Goal: Transaction & Acquisition: Purchase product/service

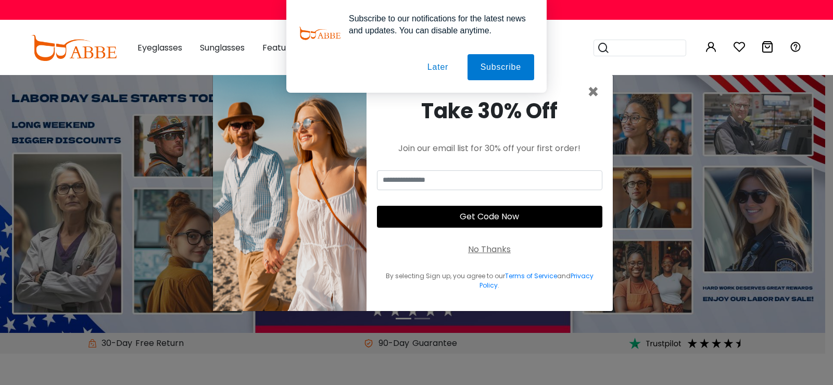
click at [443, 70] on button "Later" at bounding box center [437, 67] width 47 height 26
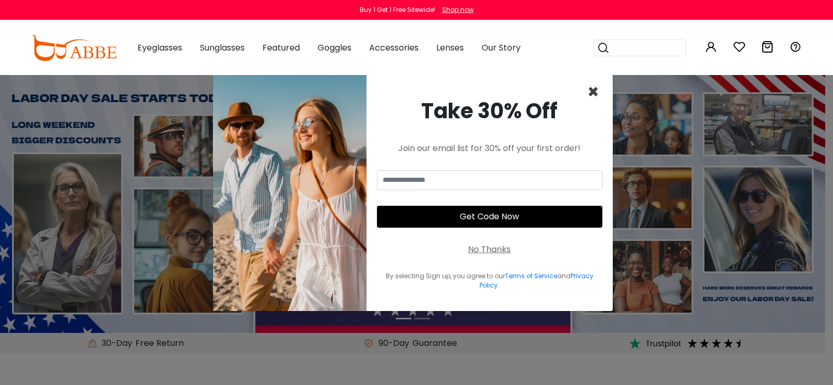
click at [596, 93] on span "×" at bounding box center [593, 92] width 12 height 27
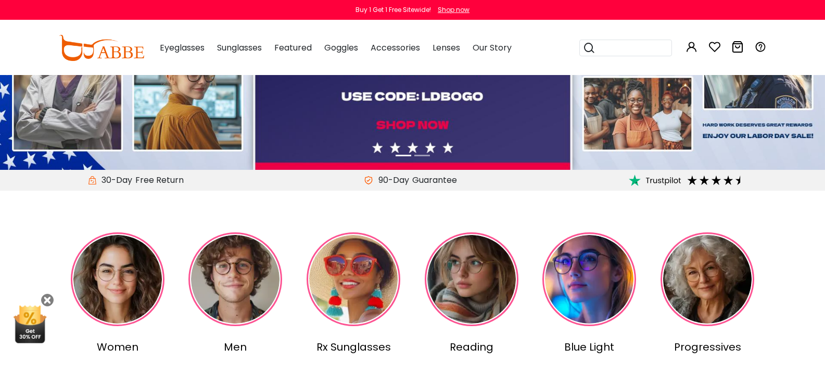
scroll to position [208, 0]
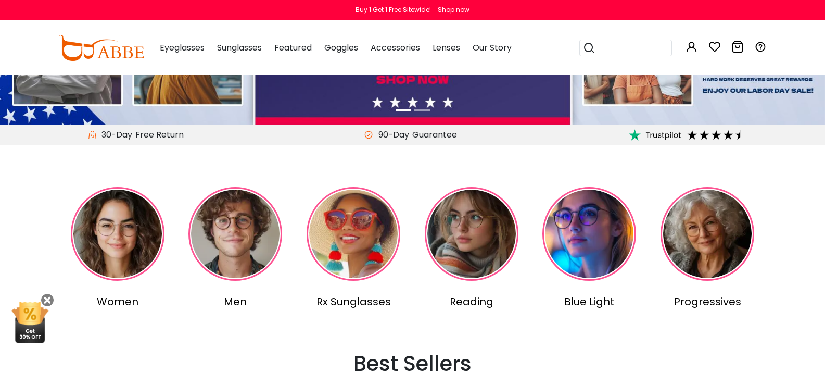
click at [231, 245] on img at bounding box center [235, 234] width 94 height 94
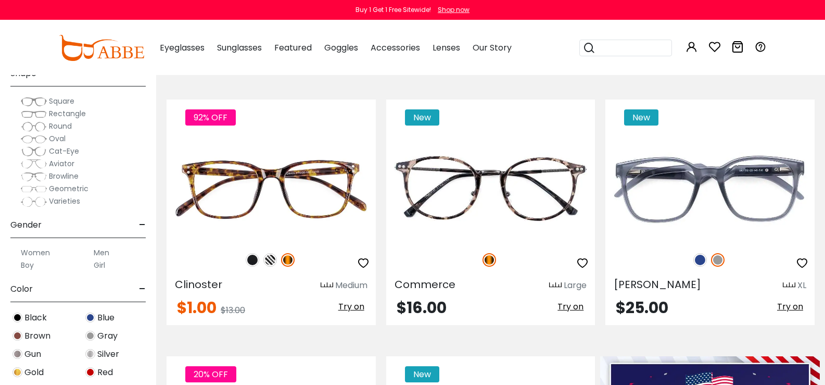
scroll to position [52, 0]
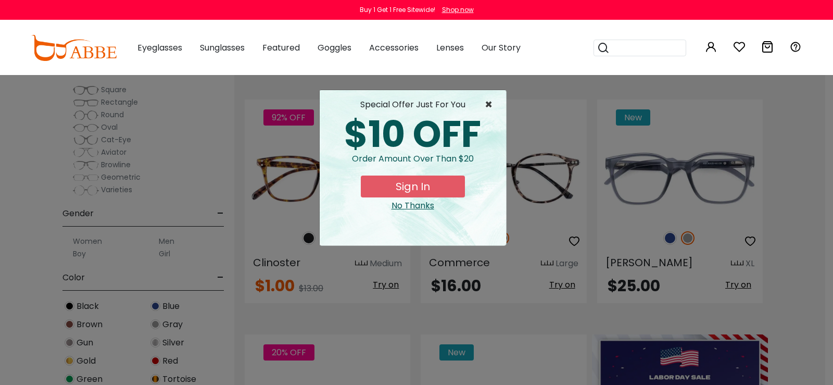
click at [488, 102] on span "×" at bounding box center [491, 104] width 13 height 12
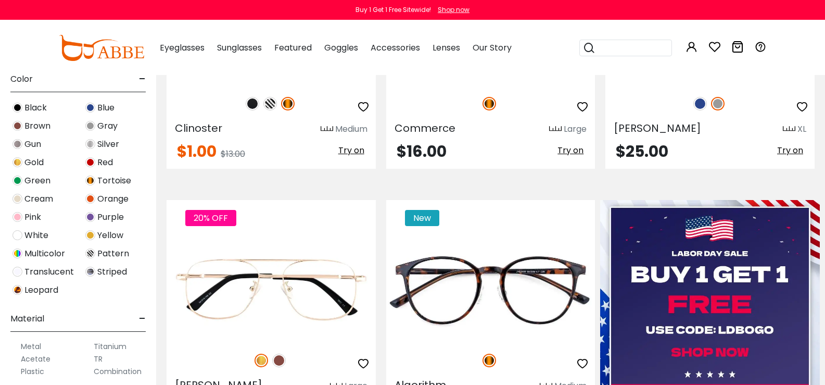
scroll to position [260, 0]
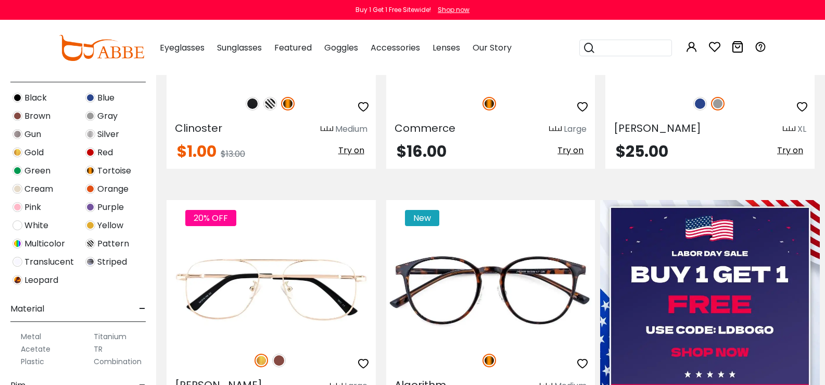
click at [22, 97] on img at bounding box center [17, 98] width 10 height 10
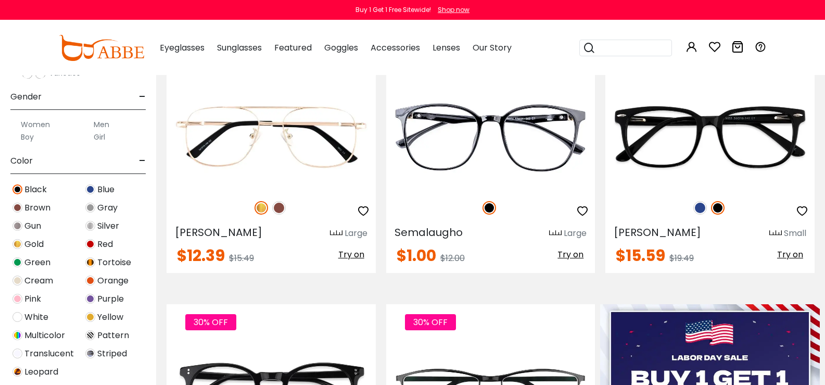
scroll to position [208, 0]
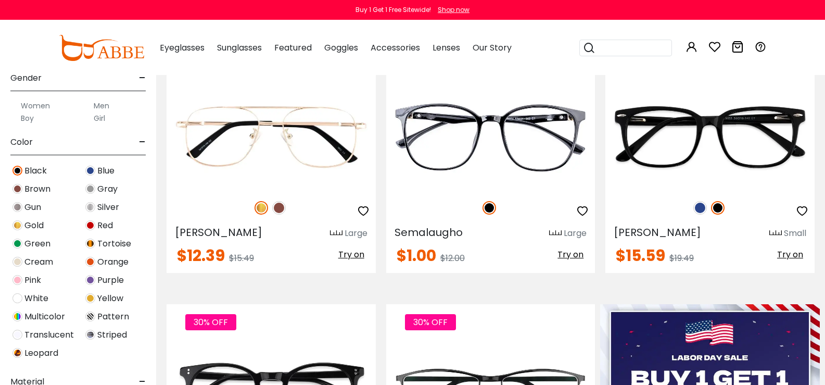
click at [95, 189] on img at bounding box center [90, 189] width 10 height 10
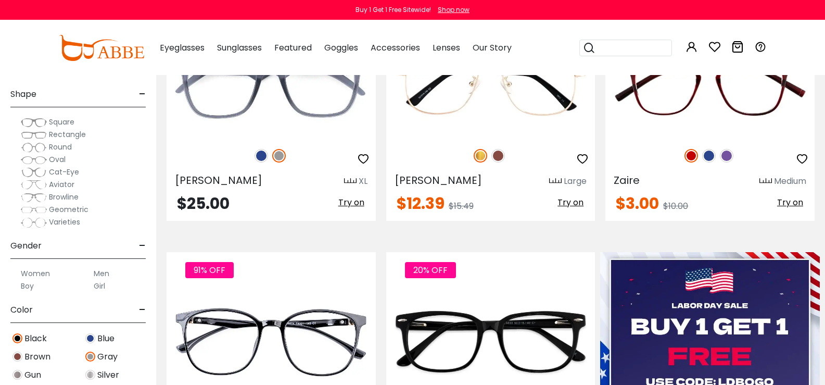
scroll to position [208, 0]
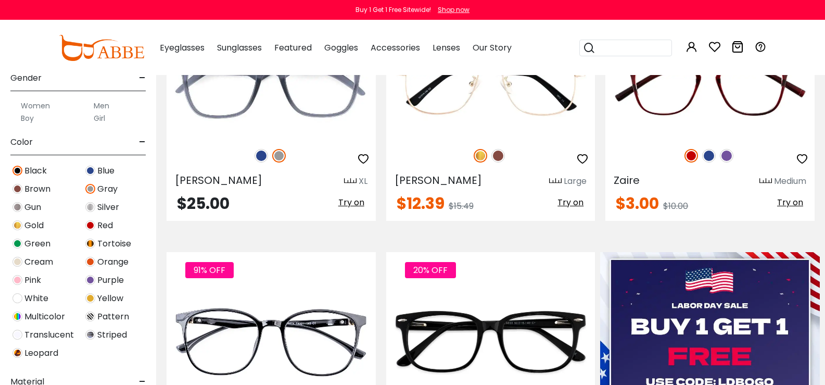
click at [95, 206] on img at bounding box center [90, 207] width 10 height 10
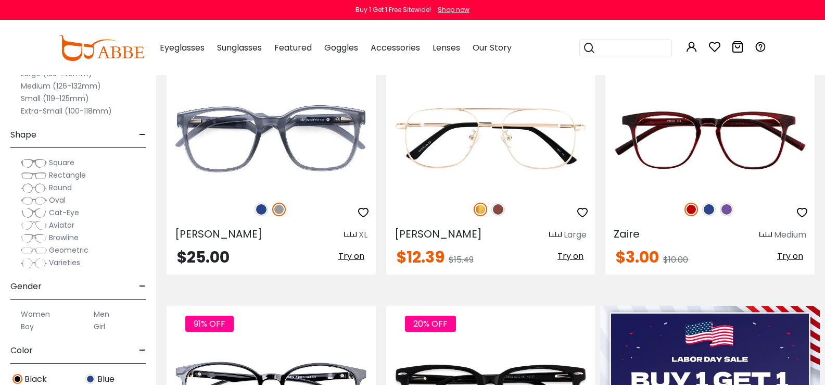
scroll to position [260, 0]
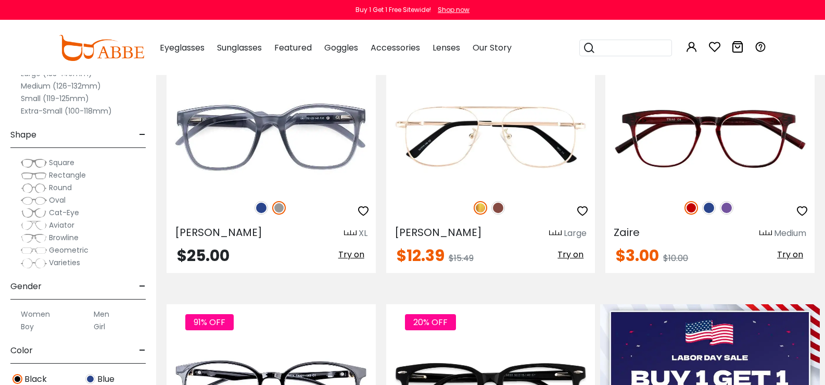
click at [88, 249] on span "Geometric" at bounding box center [69, 250] width 40 height 10
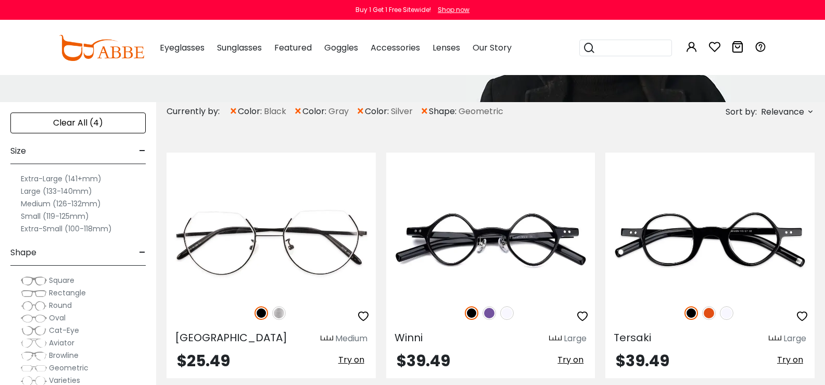
scroll to position [156, 0]
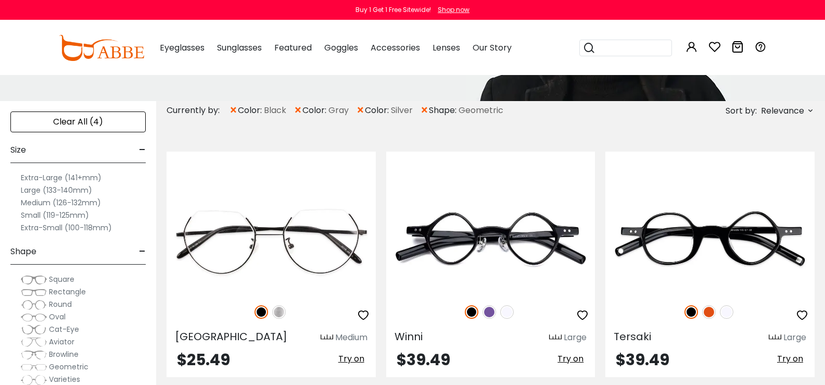
click at [86, 293] on span "Rectangle" at bounding box center [67, 291] width 37 height 10
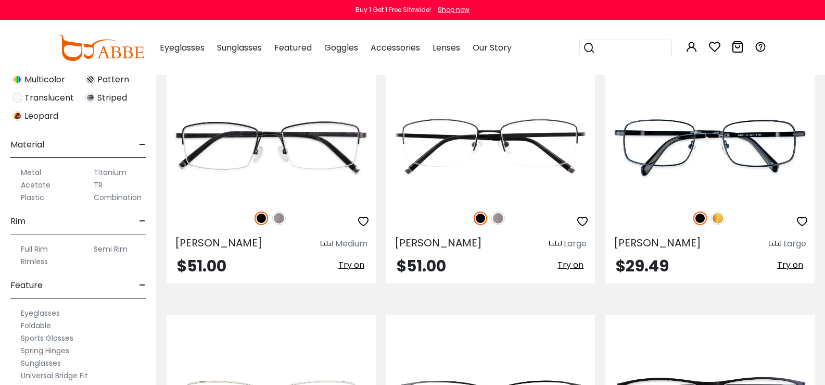
scroll to position [468, 0]
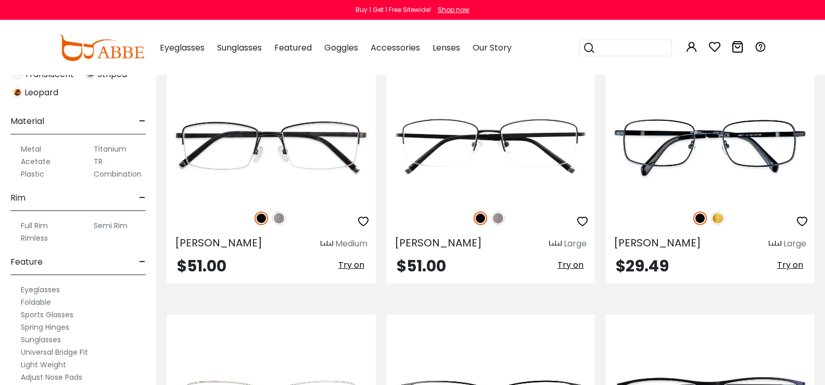
click at [41, 148] on label "Metal" at bounding box center [31, 149] width 20 height 12
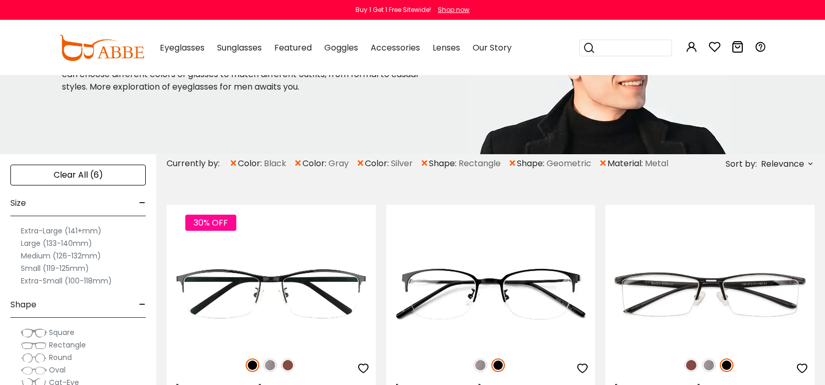
scroll to position [104, 0]
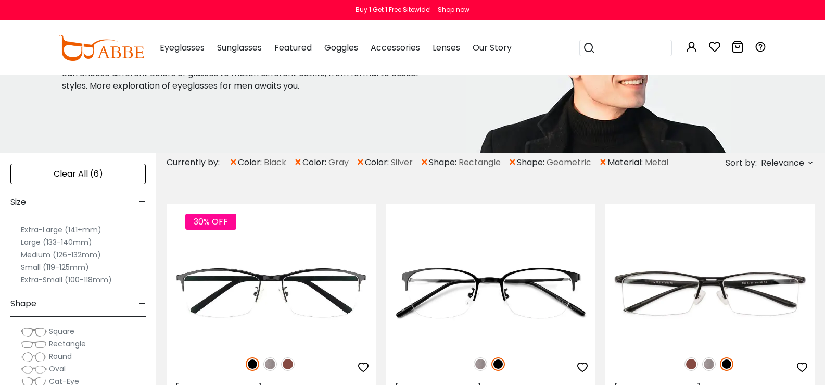
click at [100, 230] on label "Extra-Large (141+mm)" at bounding box center [61, 229] width 81 height 12
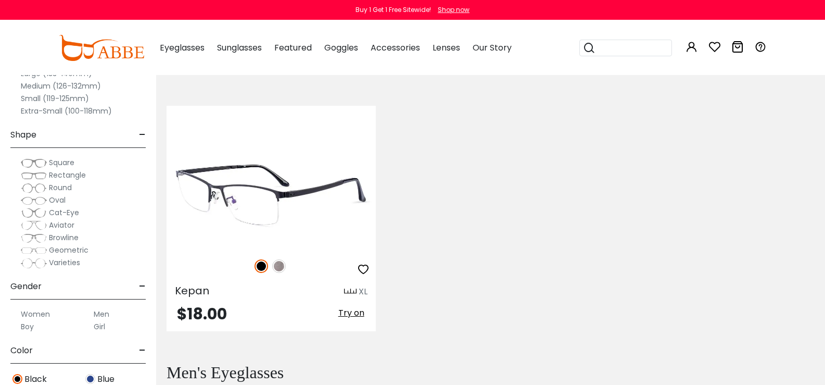
scroll to position [468, 0]
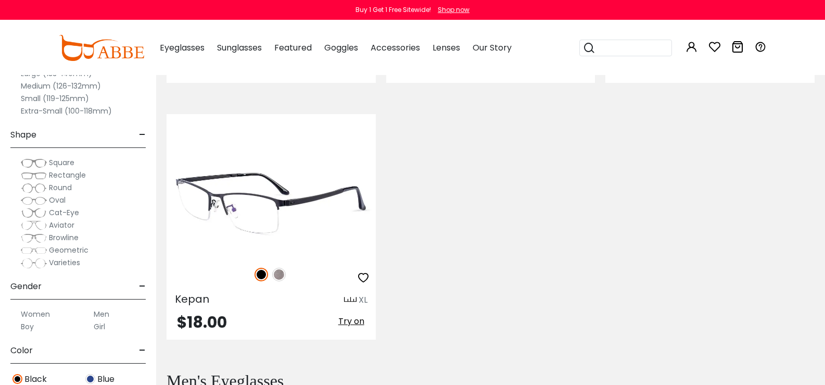
click at [286, 268] on img at bounding box center [279, 275] width 14 height 14
click at [268, 268] on img at bounding box center [262, 275] width 14 height 14
click at [354, 197] on img at bounding box center [271, 203] width 209 height 105
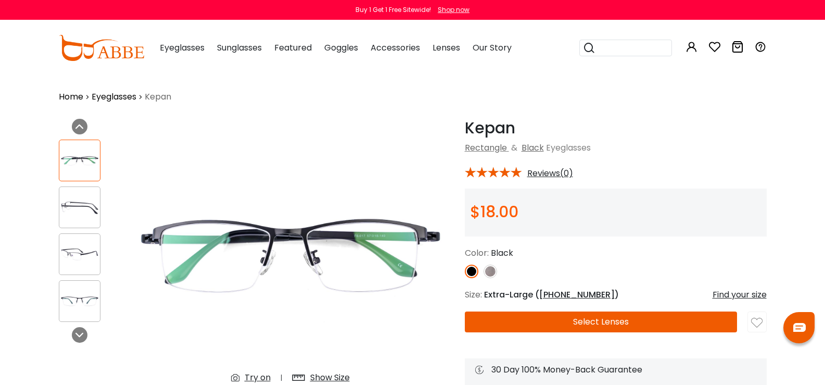
click at [59, 205] on img at bounding box center [79, 207] width 41 height 20
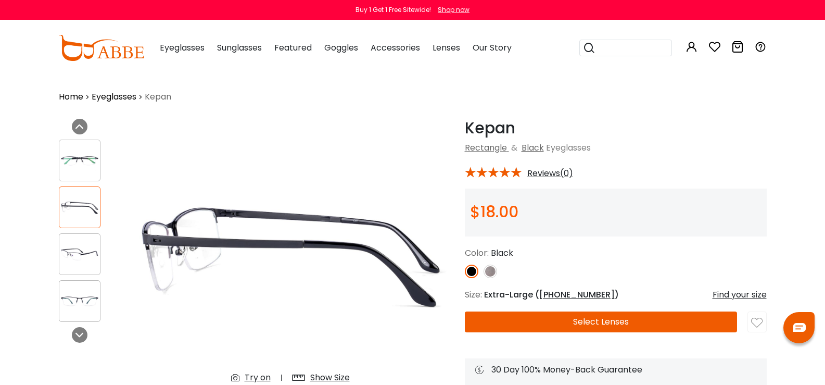
click at [59, 247] on img at bounding box center [79, 254] width 41 height 20
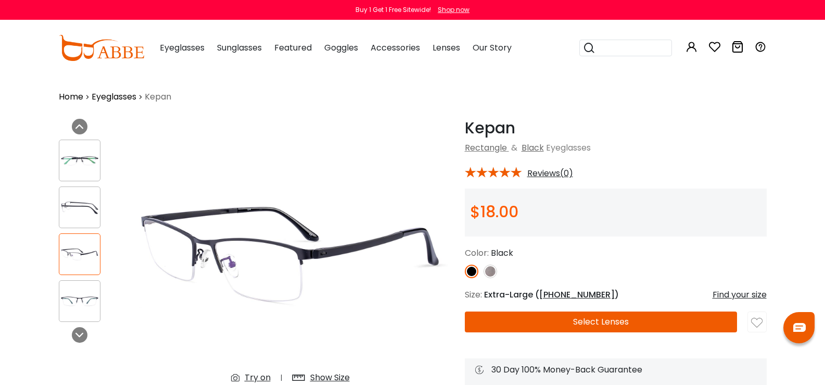
click at [59, 159] on img at bounding box center [79, 160] width 41 height 20
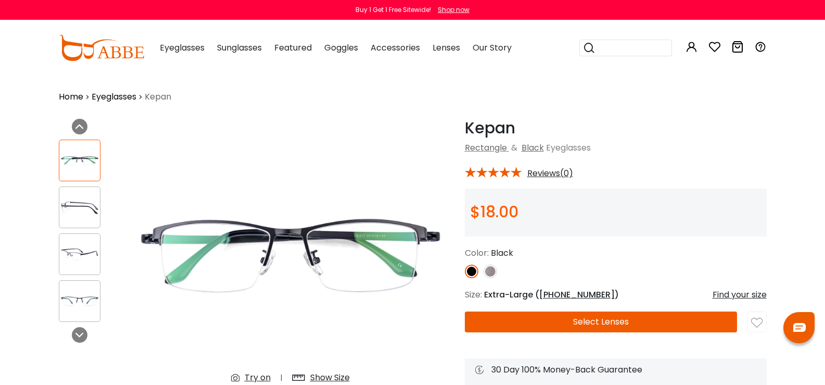
click at [59, 253] on img at bounding box center [79, 254] width 41 height 20
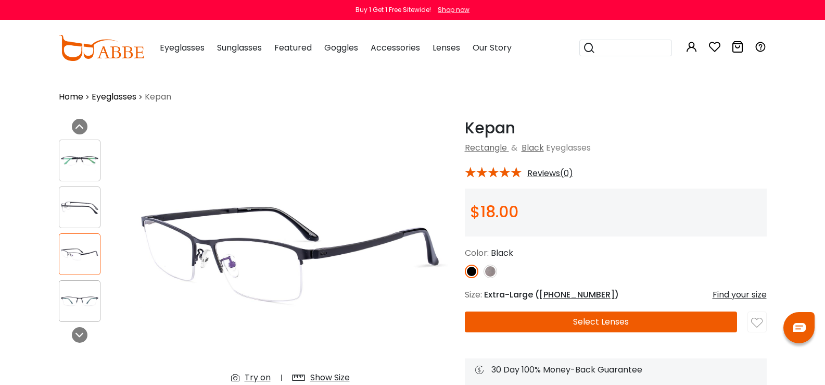
click at [59, 305] on img at bounding box center [79, 301] width 41 height 20
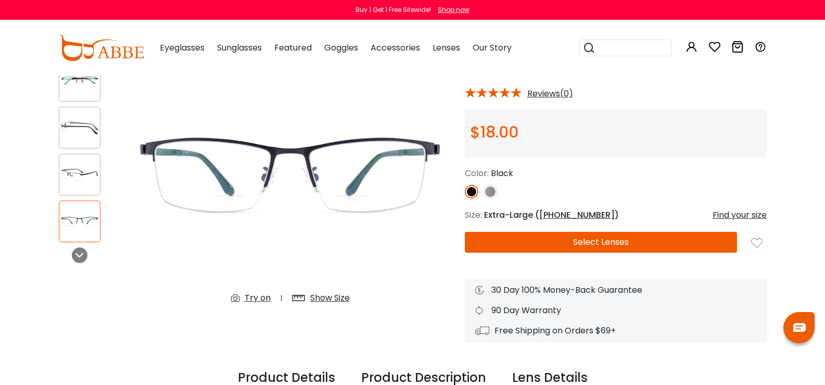
scroll to position [52, 0]
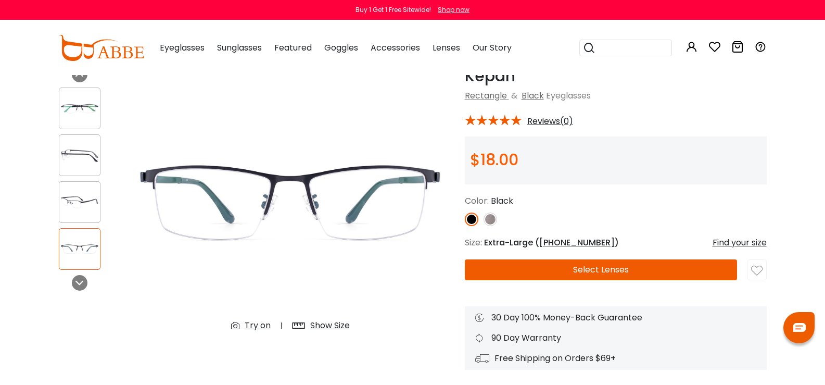
click at [513, 275] on button "Select Lenses" at bounding box center [601, 269] width 273 height 21
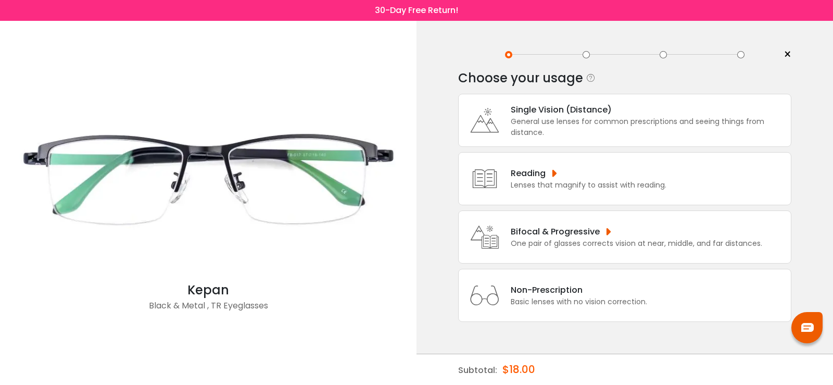
click at [532, 134] on div "General use lenses for common prescriptions and seeing things from distance." at bounding box center [648, 127] width 275 height 22
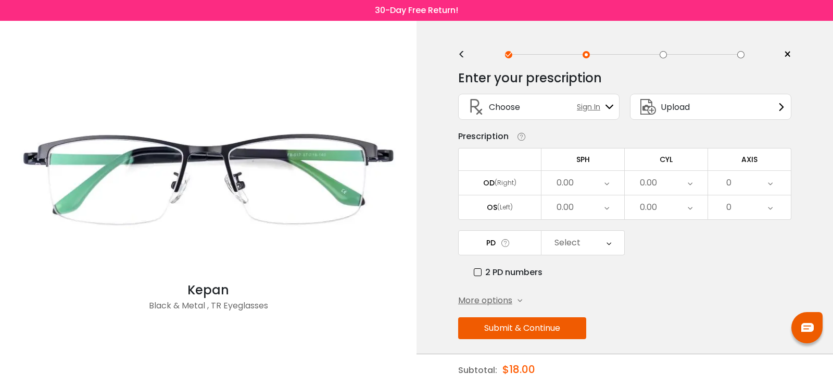
click at [608, 179] on icon at bounding box center [606, 183] width 5 height 24
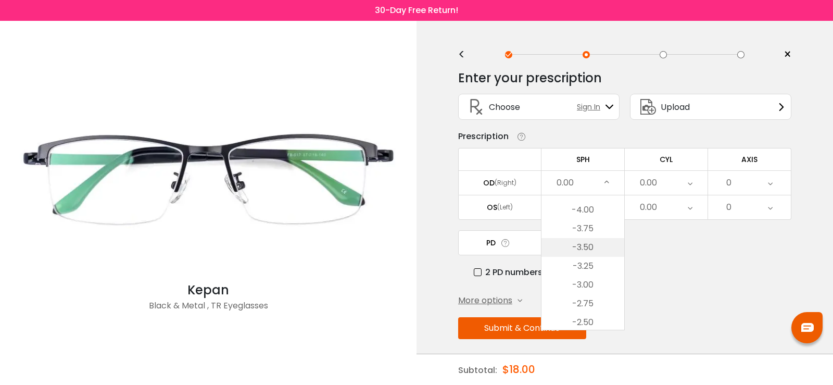
scroll to position [1171, 0]
click at [589, 289] on li "-3.25" at bounding box center [582, 289] width 83 height 19
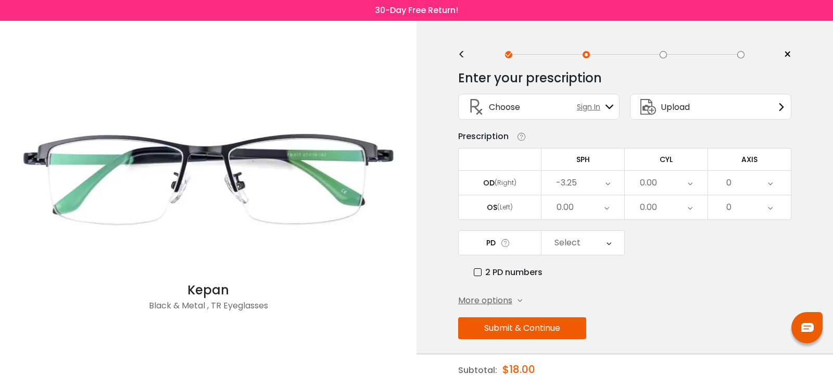
click at [598, 211] on div "0.00" at bounding box center [582, 207] width 83 height 24
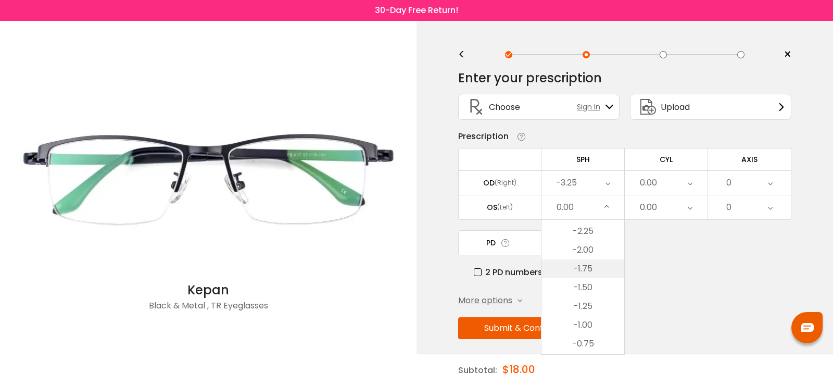
scroll to position [1327, 0]
click at [585, 250] on li "-2.00" at bounding box center [582, 251] width 83 height 19
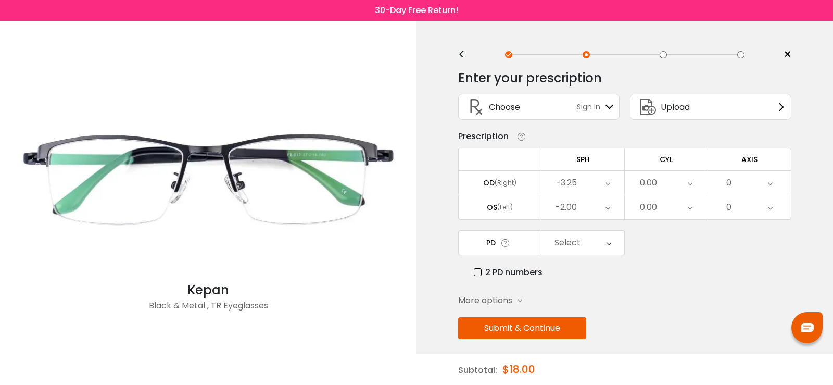
click at [608, 245] on icon at bounding box center [608, 243] width 5 height 24
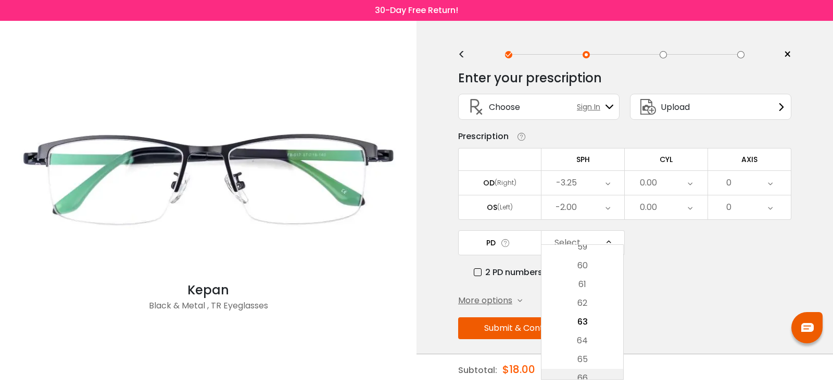
click at [588, 374] on li "66" at bounding box center [582, 378] width 82 height 19
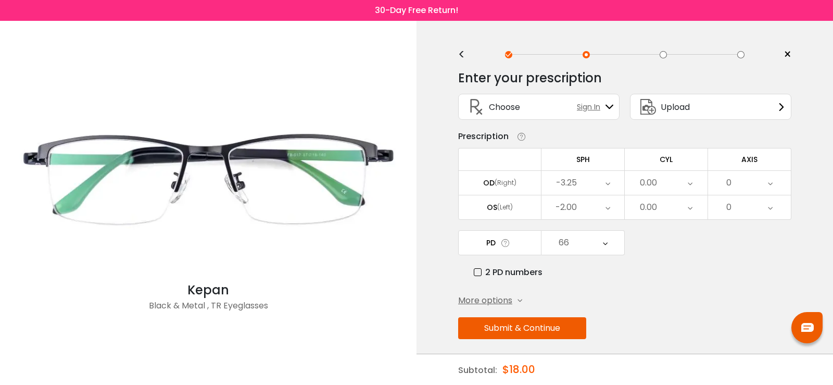
click at [643, 291] on div "Enter your prescription SPH (Sphere) Lens strength needed to correct your visio…" at bounding box center [624, 226] width 333 height 328
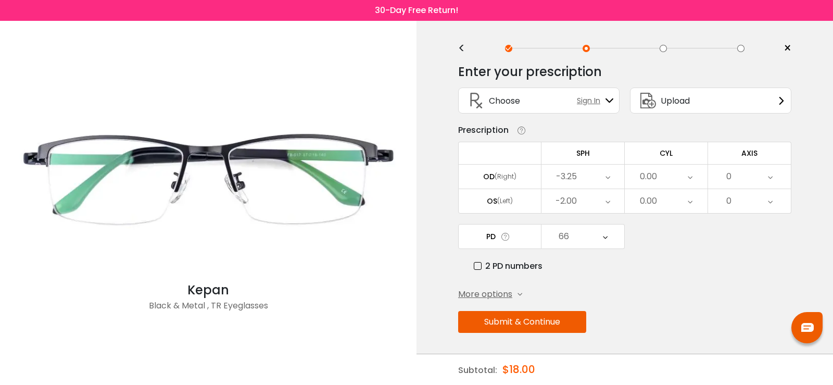
click at [538, 322] on button "Submit & Continue" at bounding box center [522, 322] width 128 height 22
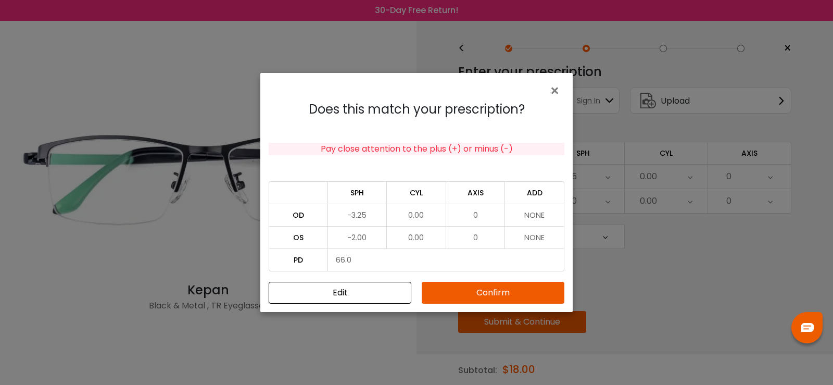
click at [457, 290] on button "Confirm" at bounding box center [493, 293] width 143 height 22
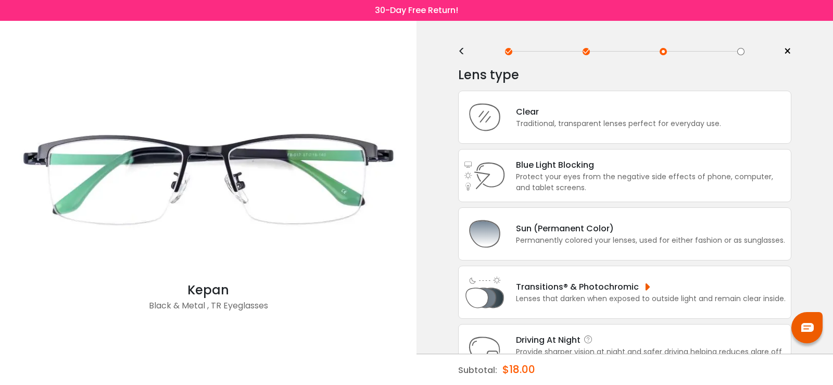
scroll to position [0, 0]
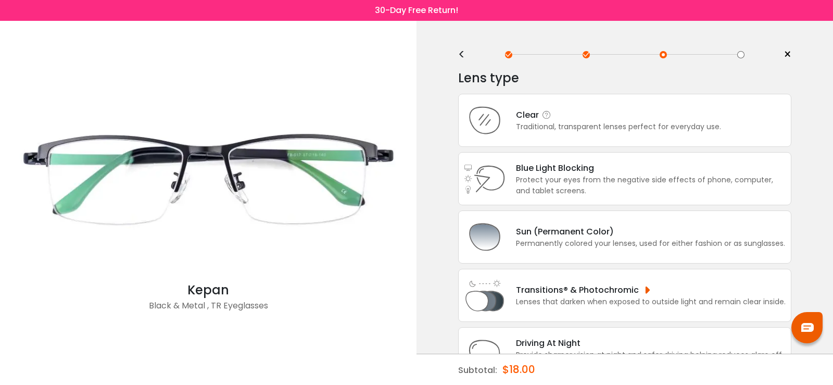
click at [567, 132] on div "Clear Traditional, transparent lenses perfect for everyday use." at bounding box center [624, 120] width 333 height 53
